Goal: Task Accomplishment & Management: Manage account settings

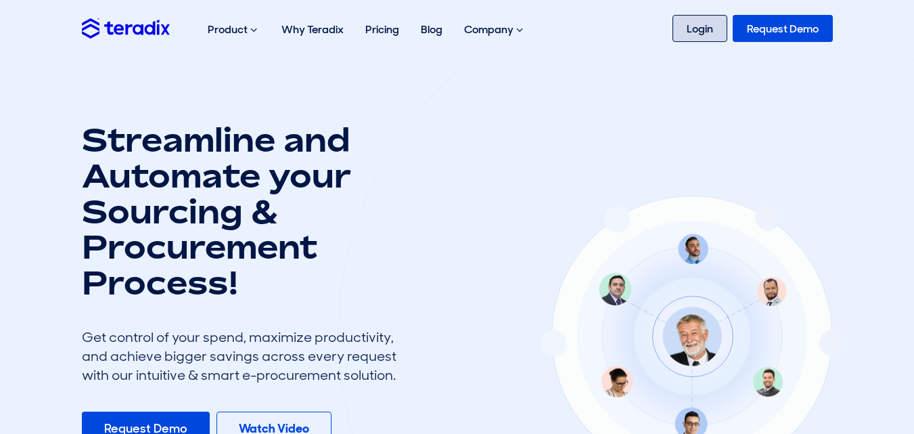
click at [689, 26] on link "Login" at bounding box center [700, 28] width 55 height 27
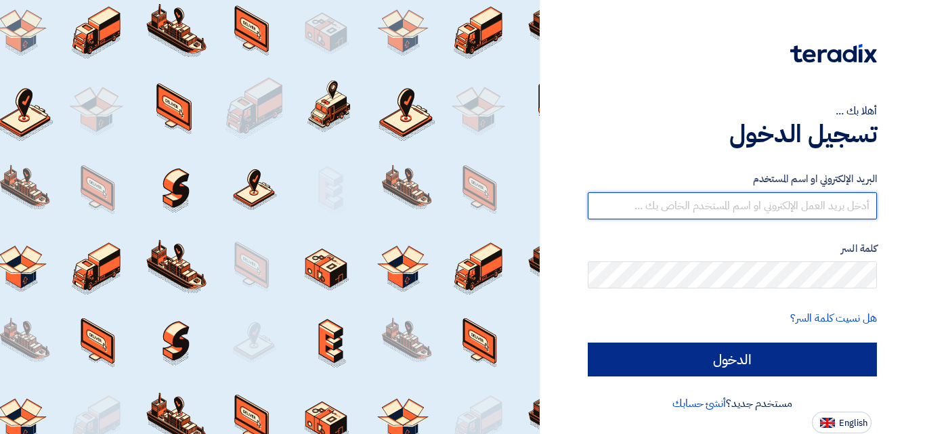
type input "[EMAIL_ADDRESS][DOMAIN_NAME]"
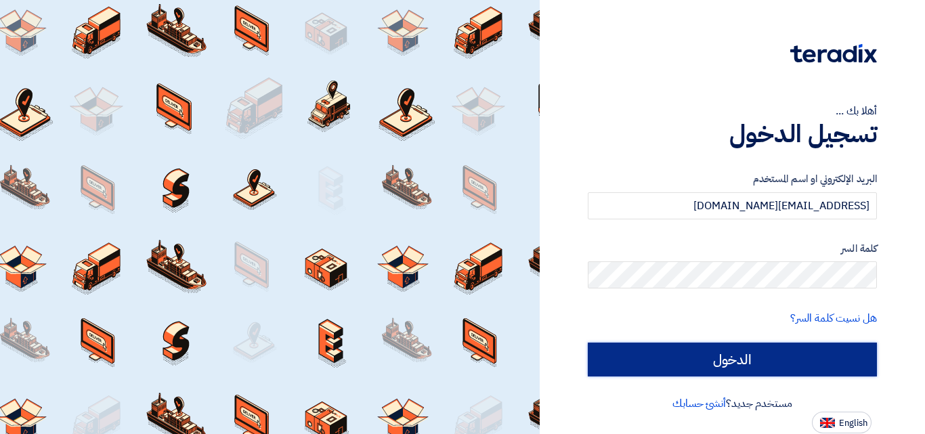
click at [729, 359] on input "الدخول" at bounding box center [731, 359] width 289 height 34
type input "Sign in"
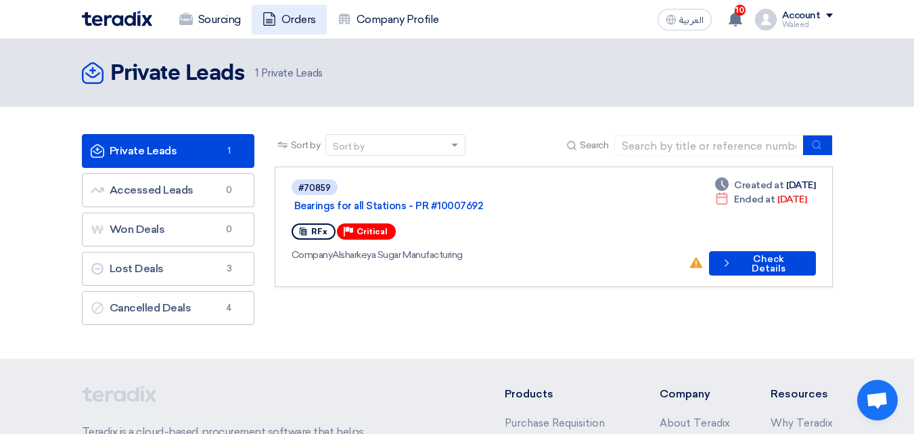
click at [286, 22] on link "Orders" at bounding box center [289, 20] width 75 height 30
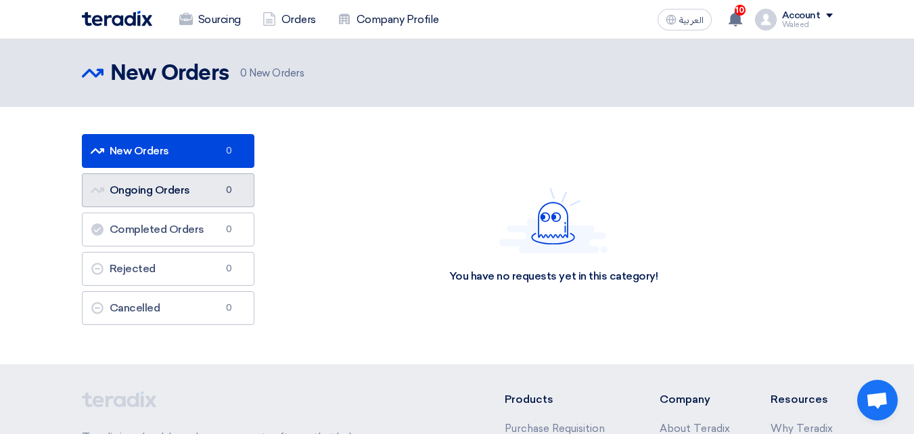
click at [135, 194] on link "Ongoing Orders Ongoing Orders 0" at bounding box center [168, 190] width 173 height 34
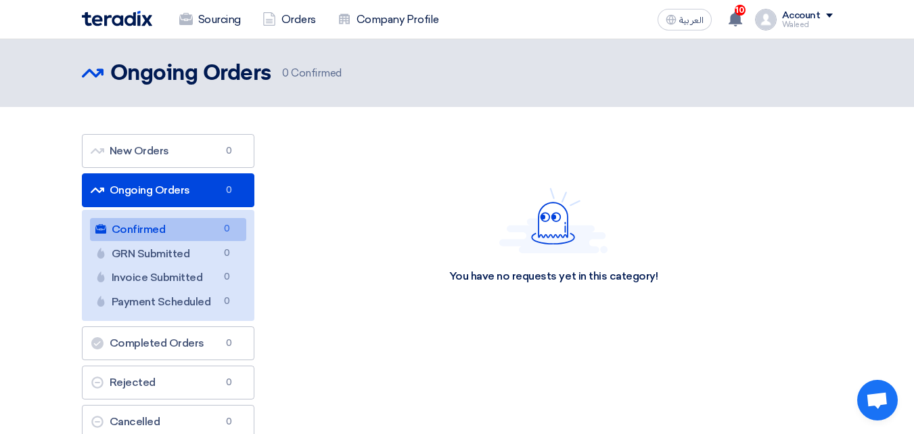
scroll to position [135, 0]
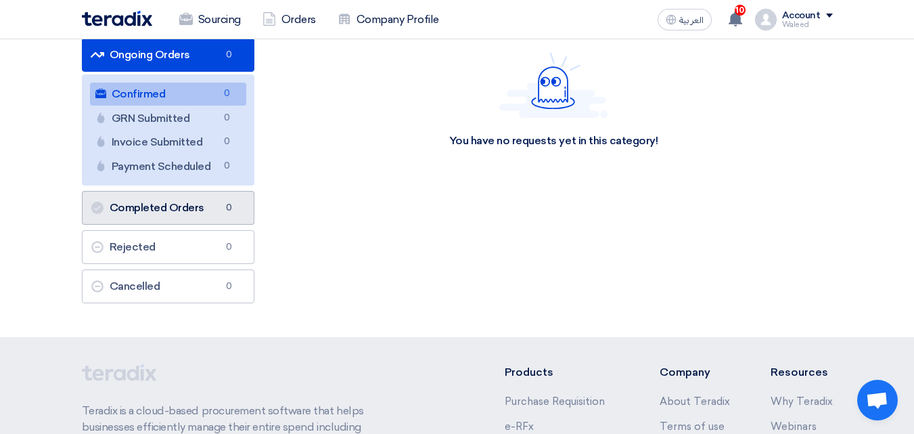
click at [156, 202] on link "Completed Orders Completed Orders 0" at bounding box center [168, 208] width 173 height 34
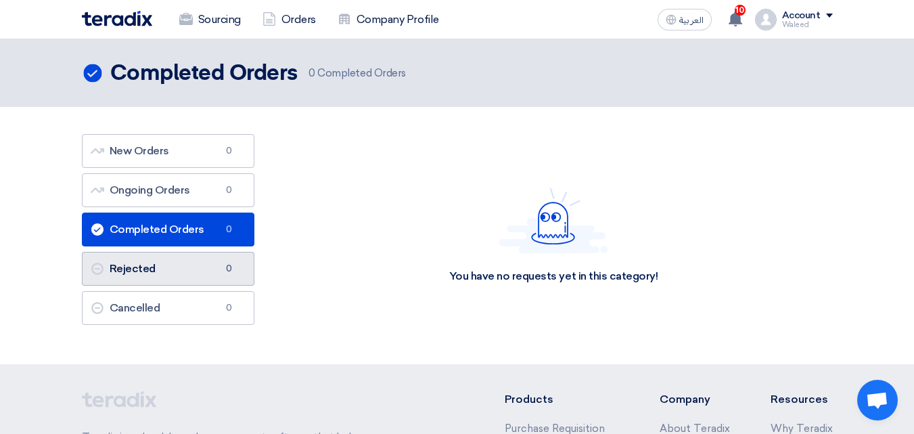
click at [177, 263] on link "Rejected Rejected 0" at bounding box center [168, 269] width 173 height 34
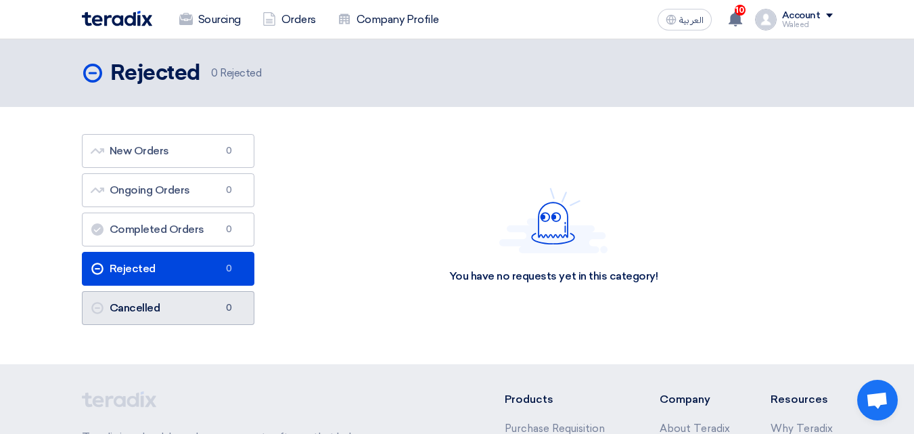
click at [186, 298] on link "Cancelled Cancelled 0" at bounding box center [168, 308] width 173 height 34
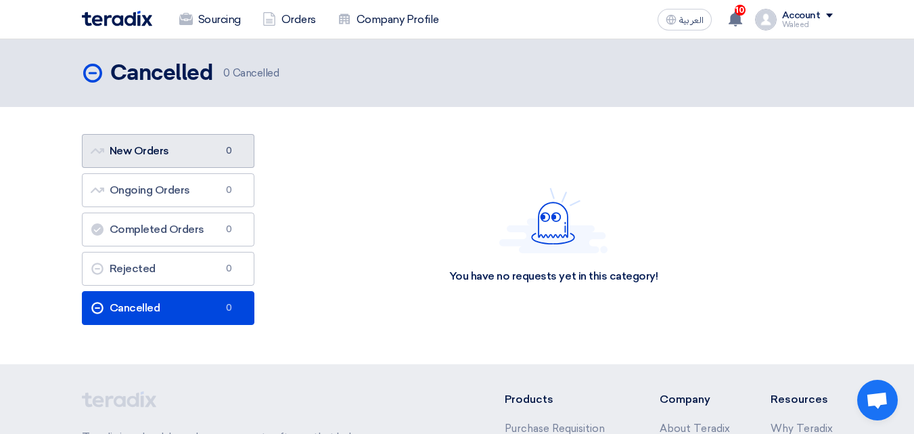
click at [173, 140] on link "New Orders New Orders 0" at bounding box center [168, 151] width 173 height 34
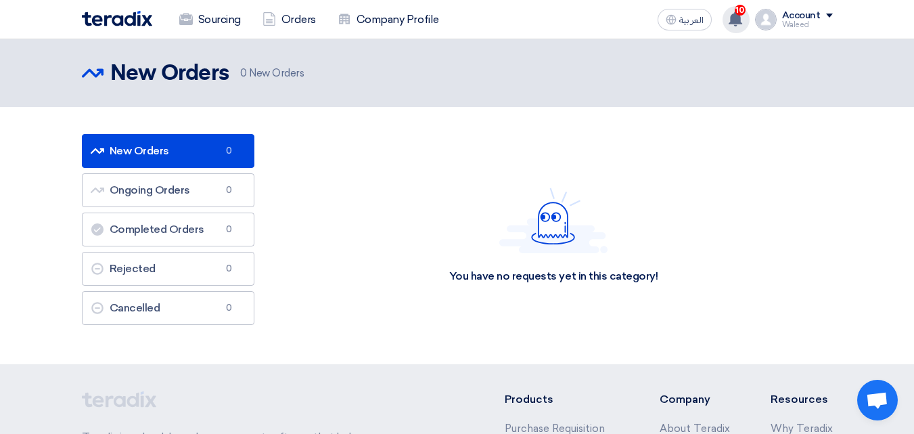
click at [736, 14] on use at bounding box center [736, 19] width 14 height 15
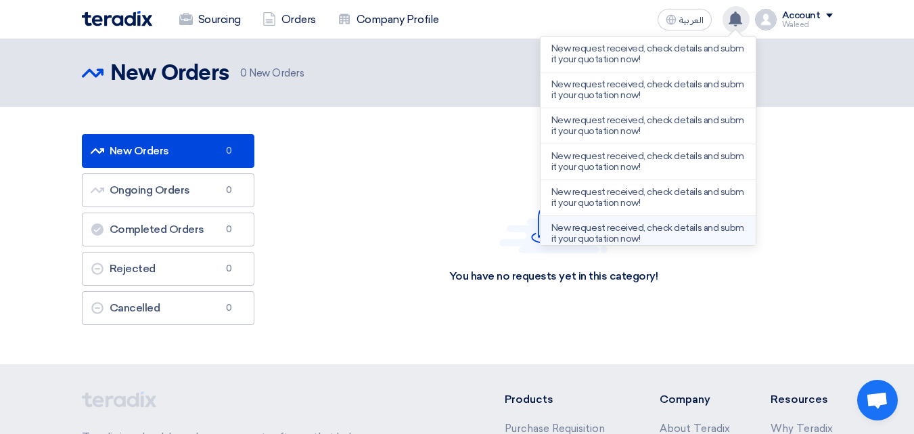
click at [608, 231] on p "New request received, check details and submit your quotation now!" at bounding box center [649, 234] width 194 height 22
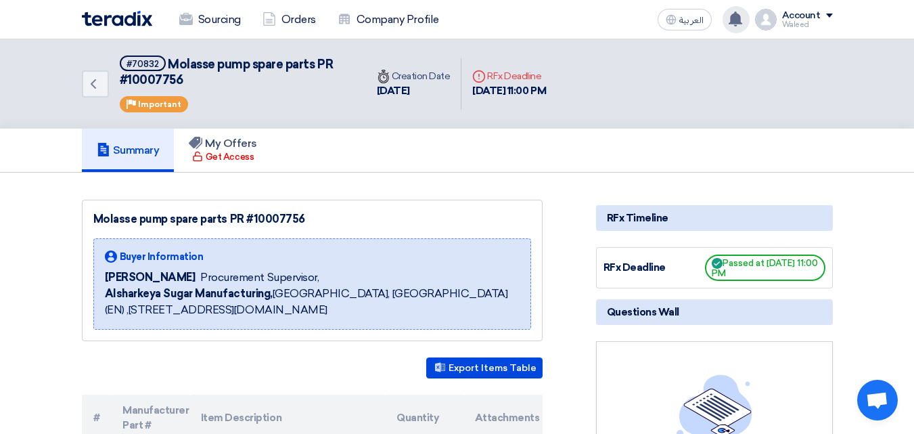
click at [738, 14] on use at bounding box center [736, 19] width 14 height 15
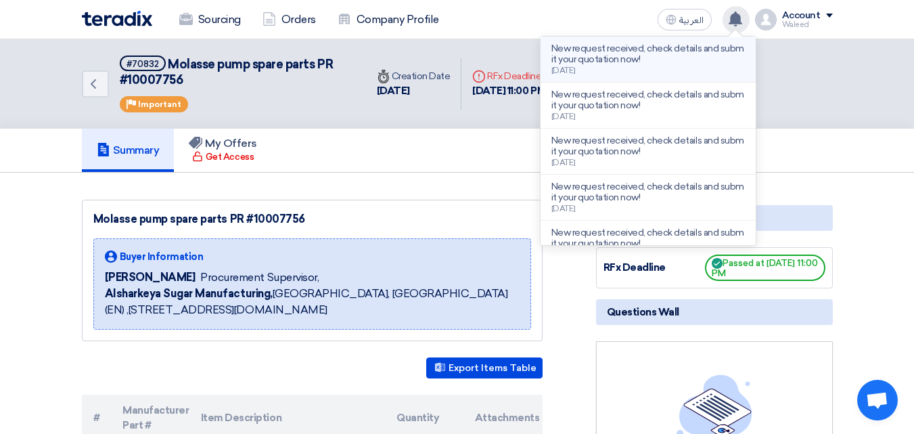
click at [621, 52] on p "New request received, check details and submit your quotation now!" at bounding box center [649, 54] width 194 height 22
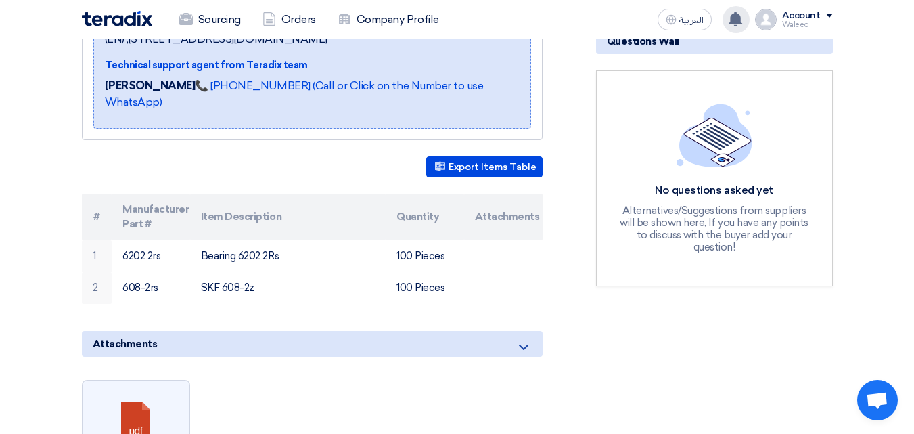
scroll to position [338, 0]
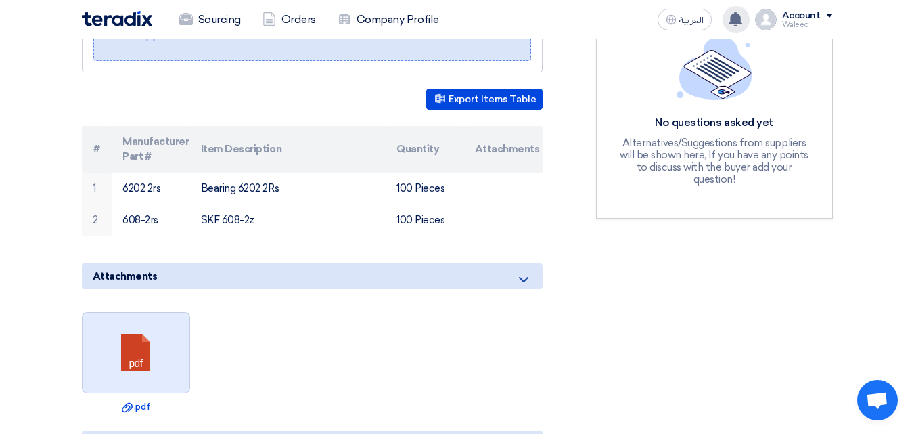
click at [131, 333] on link at bounding box center [137, 353] width 108 height 81
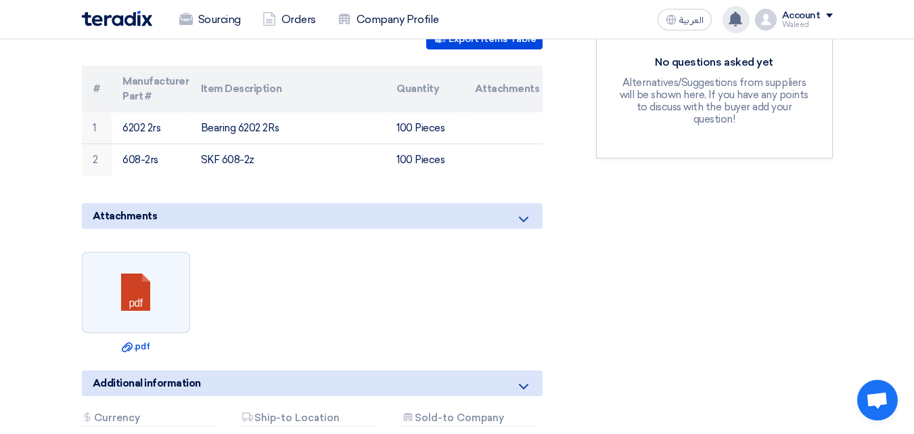
scroll to position [331, 0]
